Goal: Information Seeking & Learning: Learn about a topic

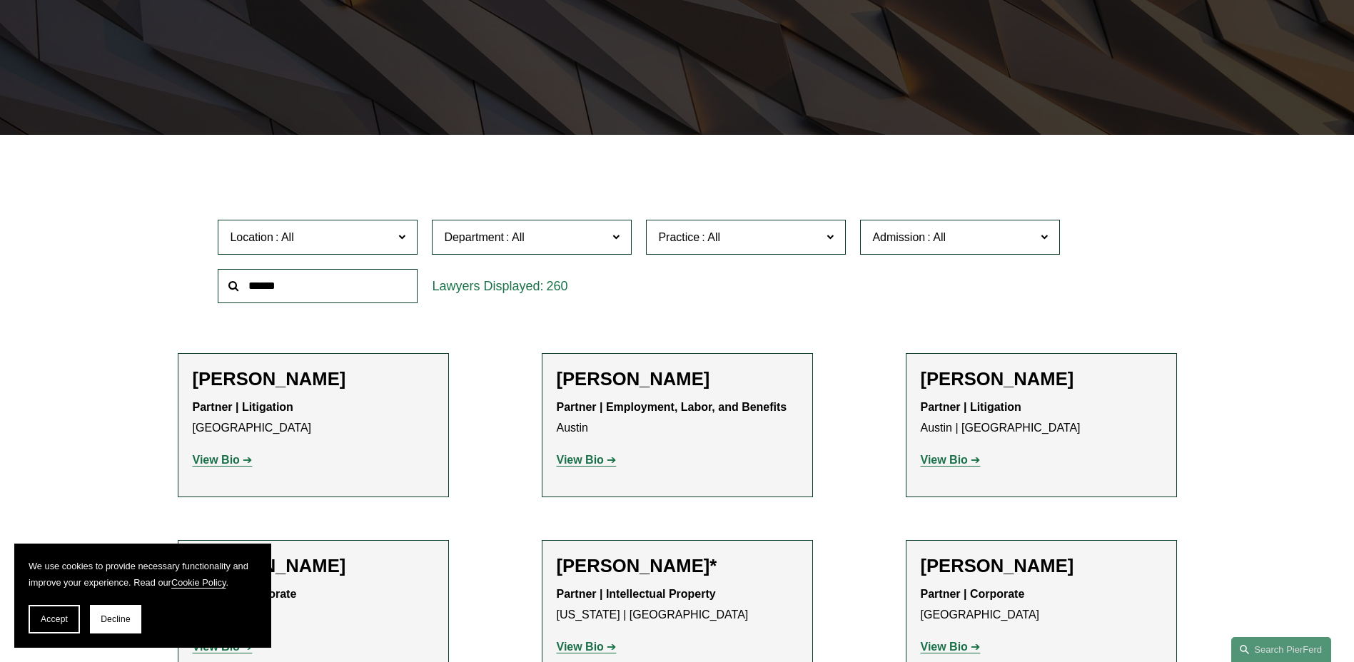
scroll to position [221, 0]
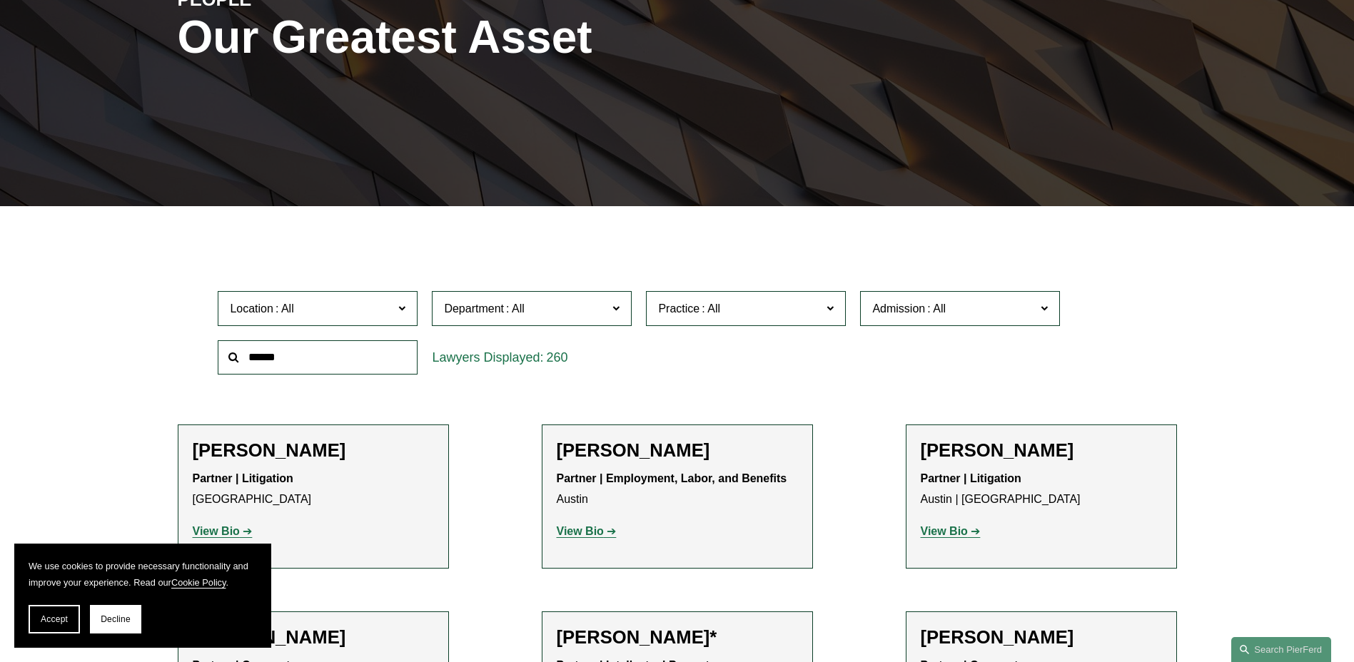
click at [307, 350] on input "text" at bounding box center [318, 357] width 200 height 35
type input "******"
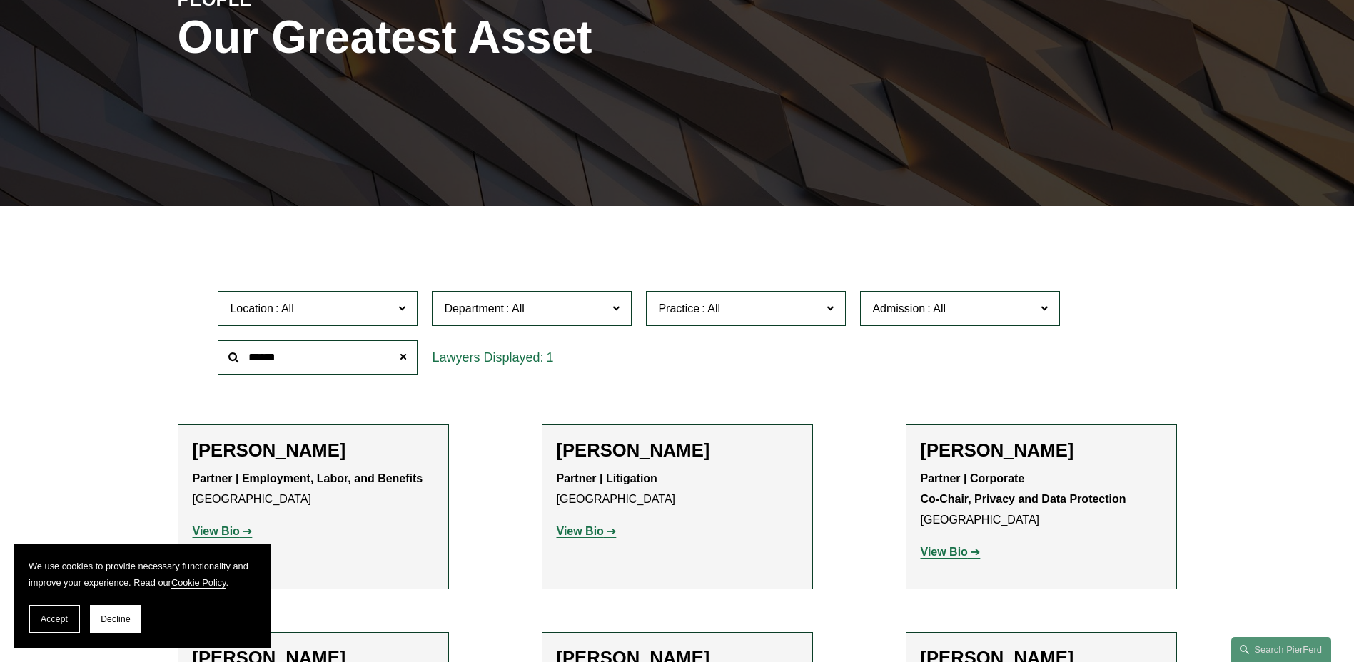
scroll to position [293, 0]
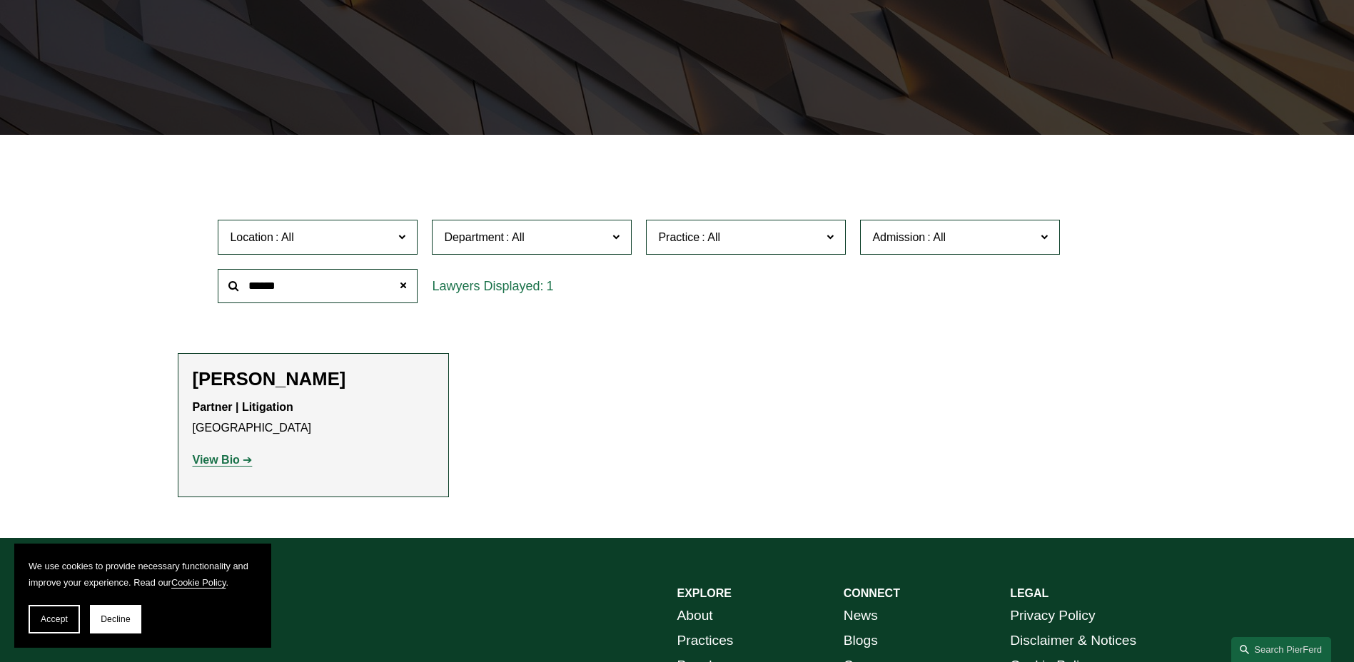
click at [225, 457] on strong "View Bio" at bounding box center [216, 460] width 47 height 12
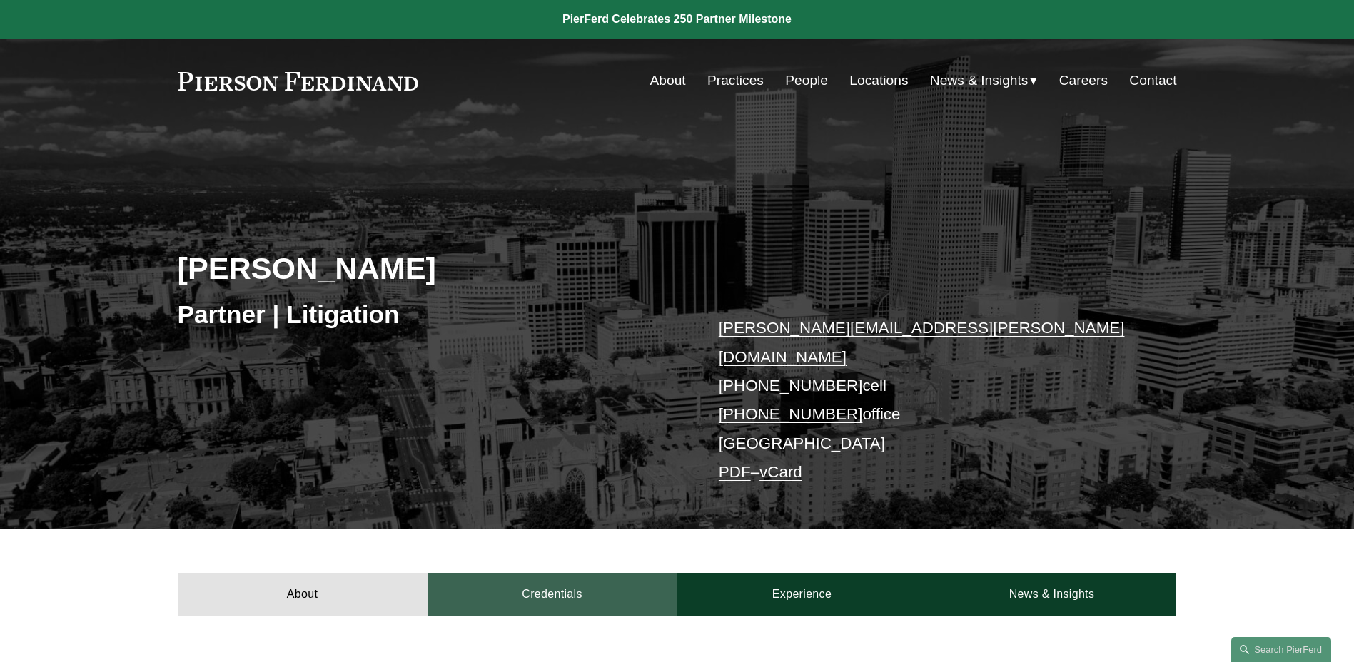
scroll to position [285, 0]
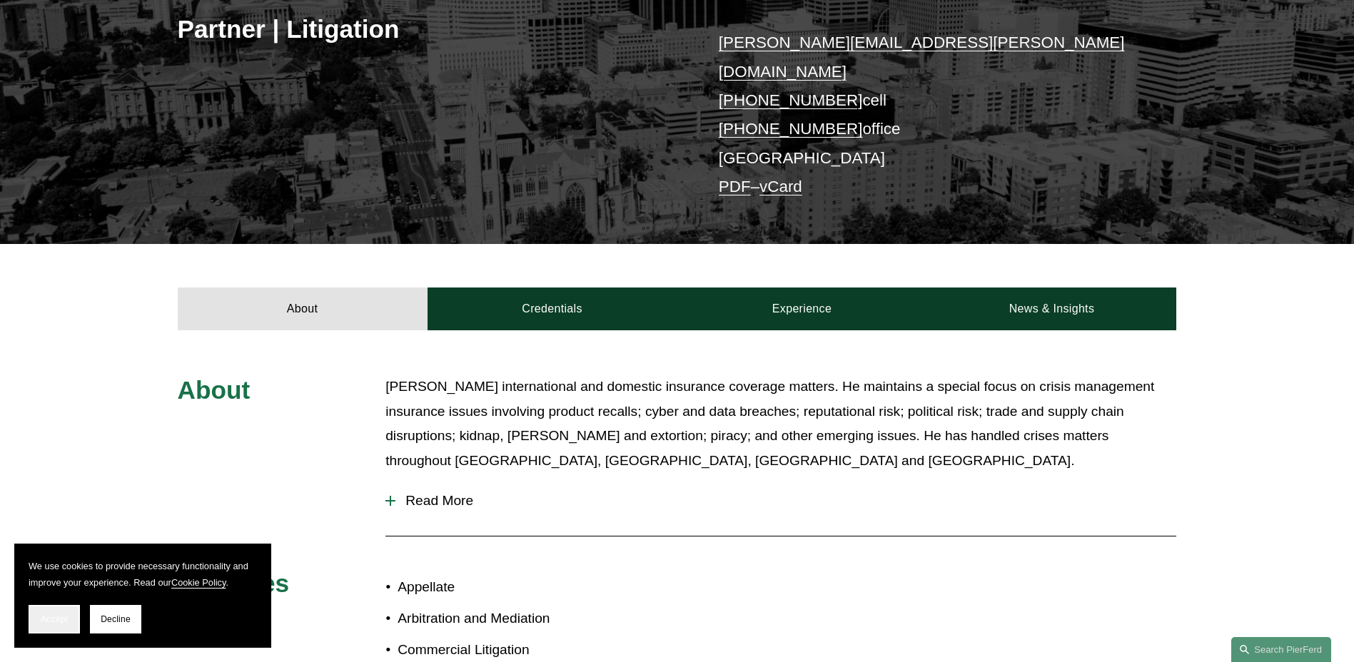
click at [69, 625] on button "Accept" at bounding box center [54, 619] width 51 height 29
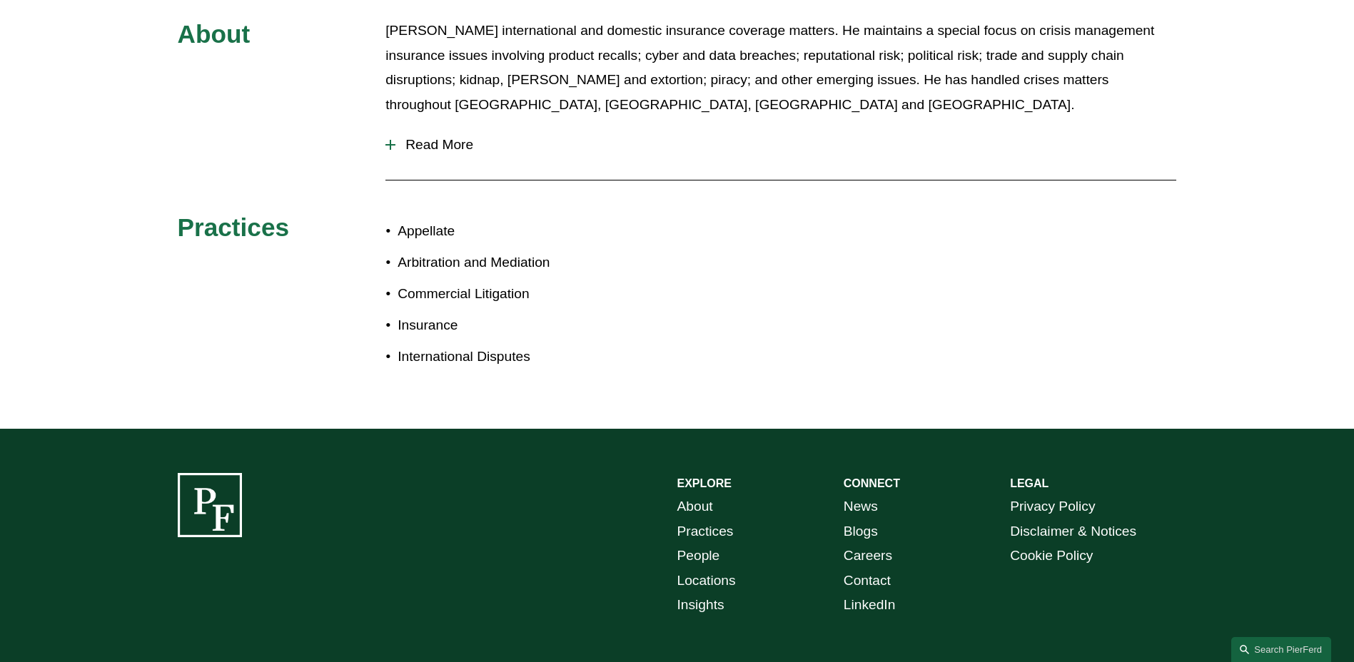
scroll to position [570, 0]
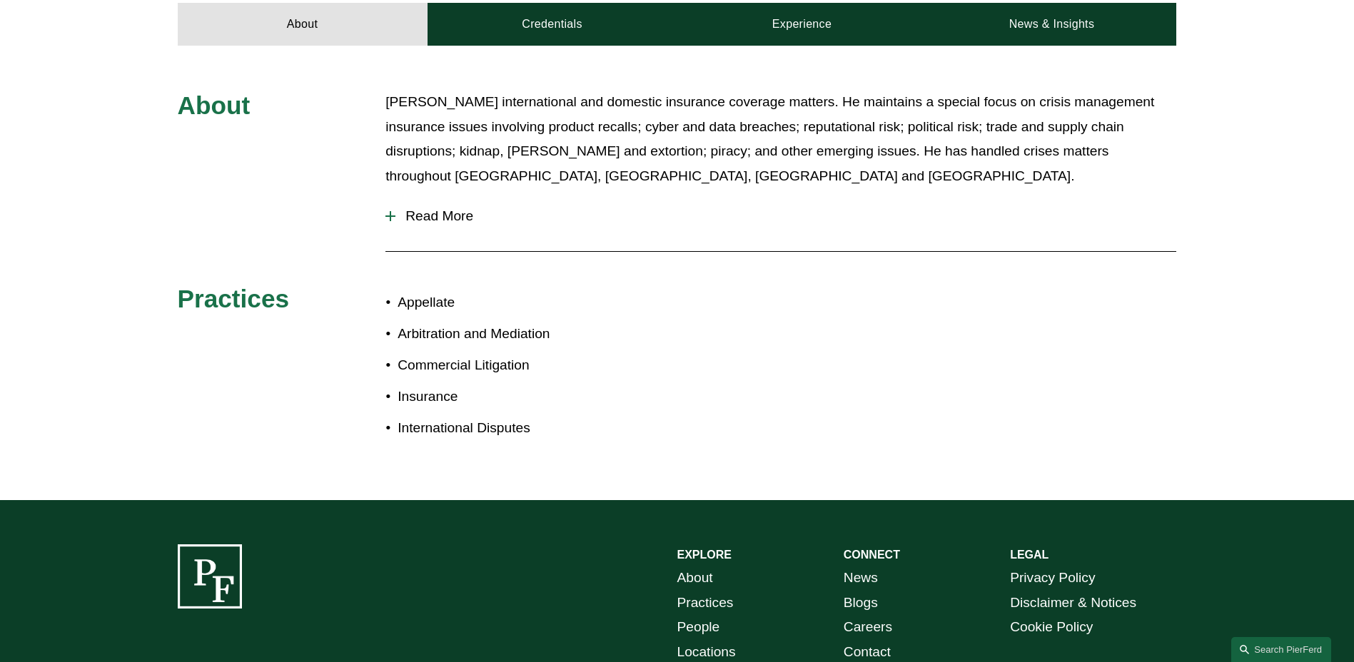
click at [444, 208] on span "Read More" at bounding box center [785, 216] width 781 height 16
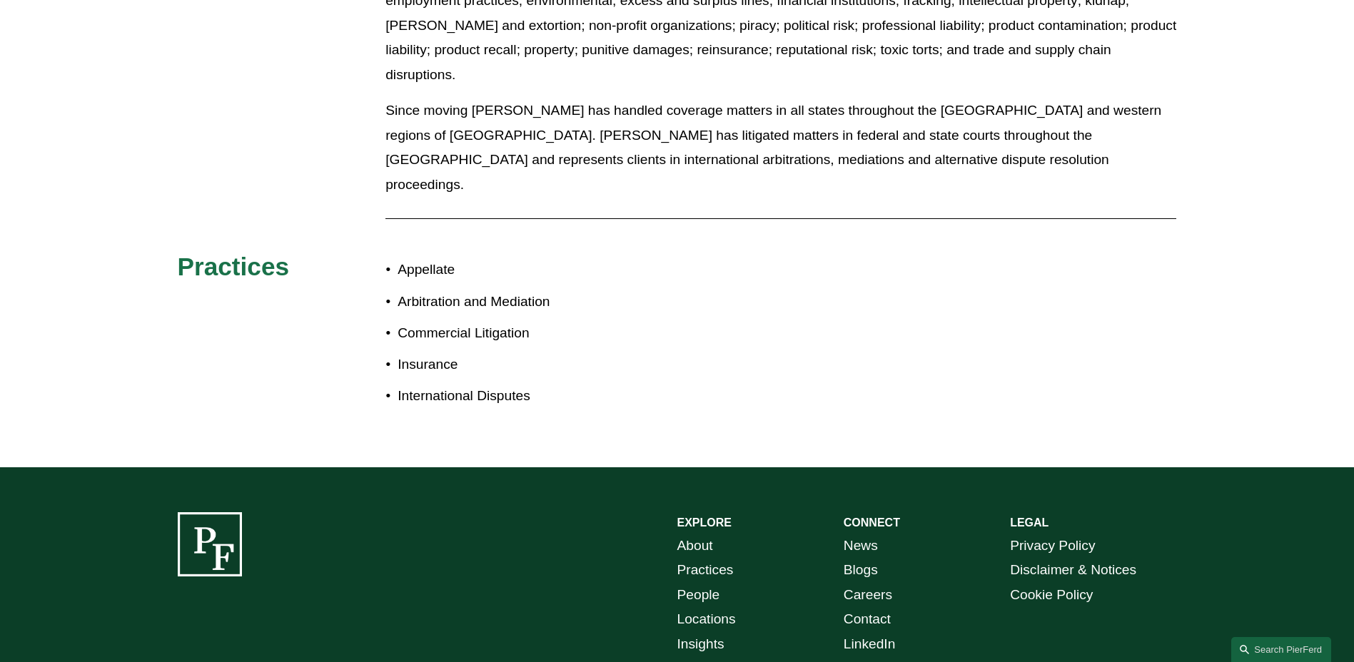
scroll to position [1366, 0]
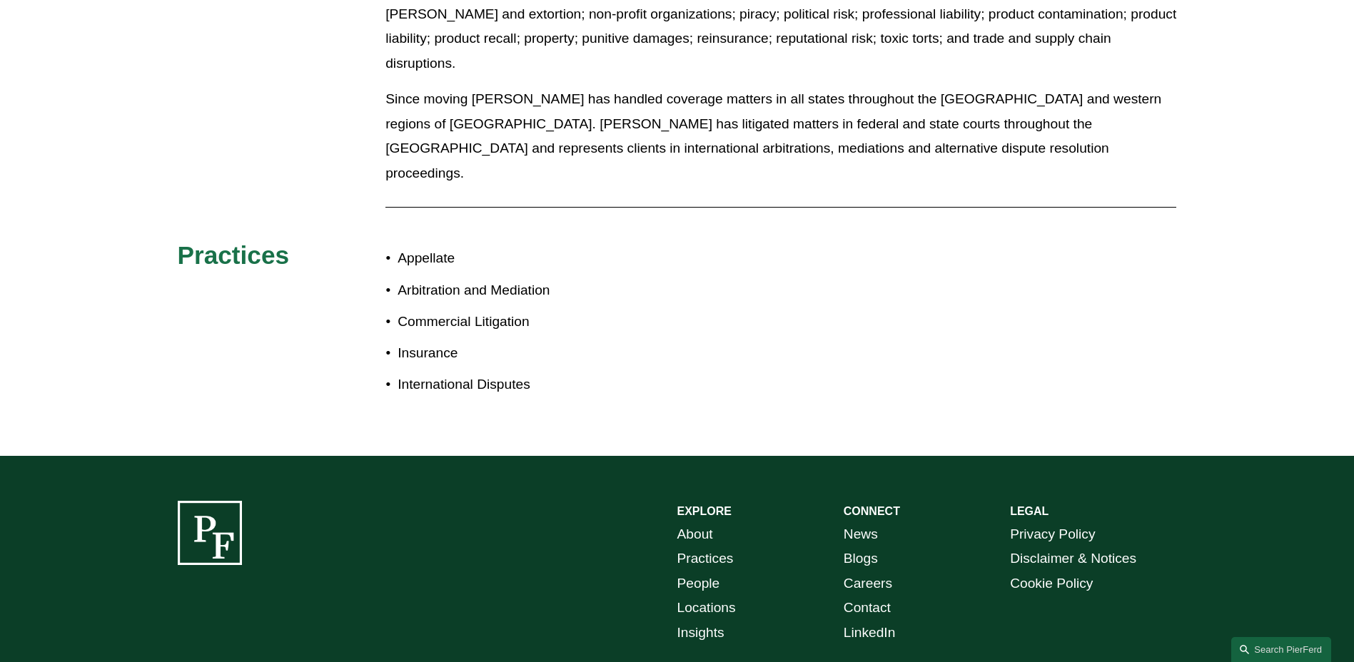
click at [428, 278] on p "Arbitration and Mediation" at bounding box center [536, 290] width 279 height 25
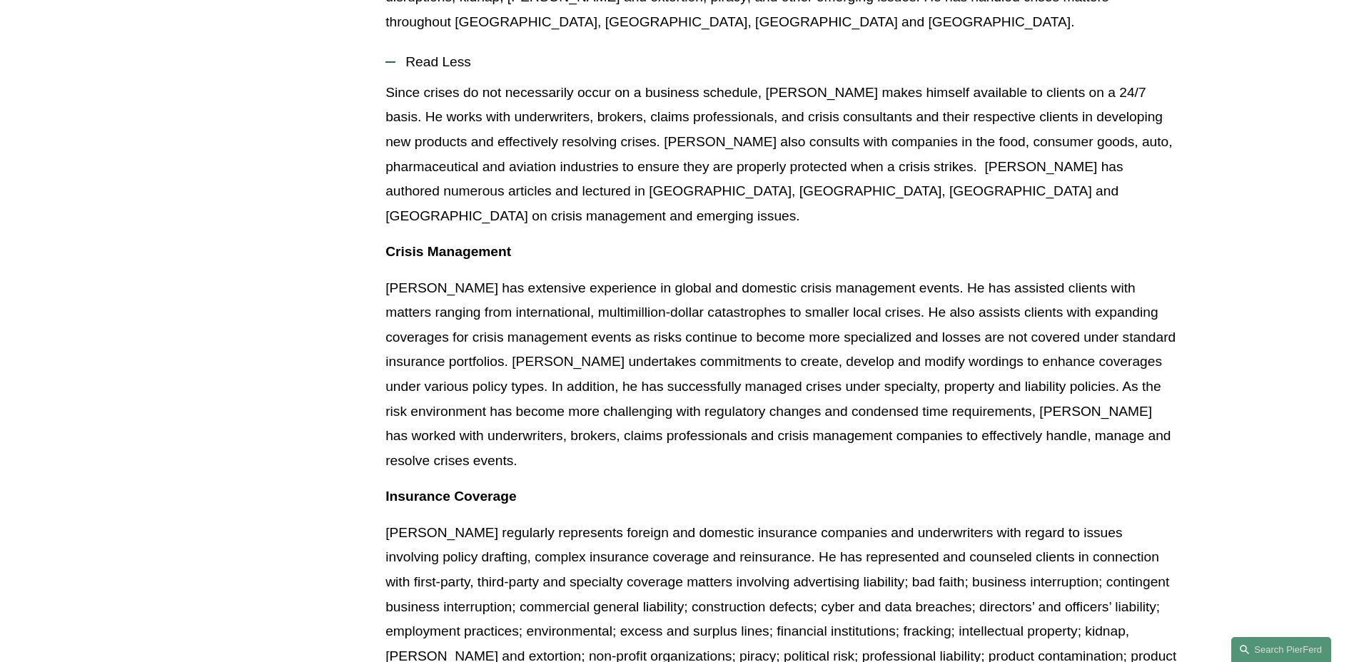
scroll to position [82, 0]
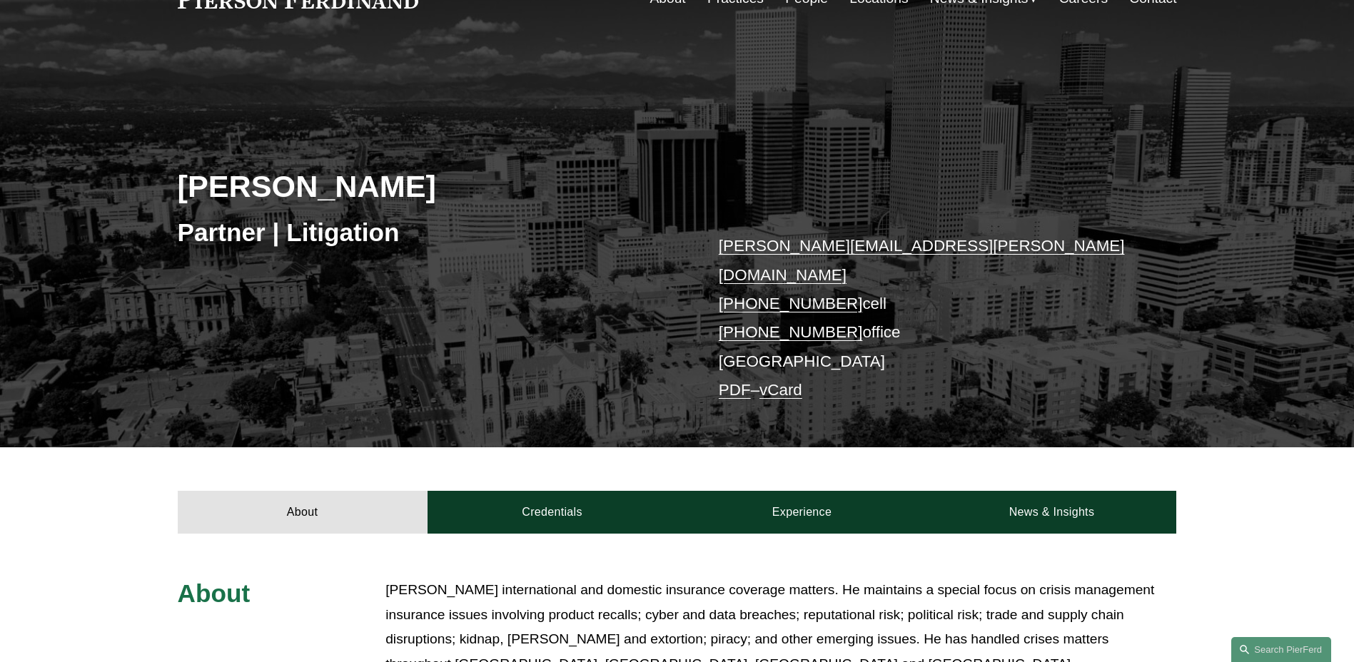
click at [731, 381] on link "PDF" at bounding box center [735, 390] width 32 height 18
